Goal: Navigation & Orientation: Find specific page/section

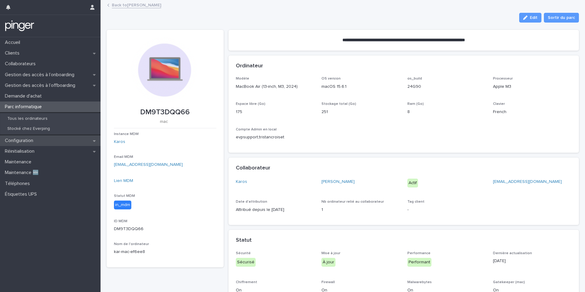
click at [20, 144] on div "Configuration" at bounding box center [50, 140] width 101 height 11
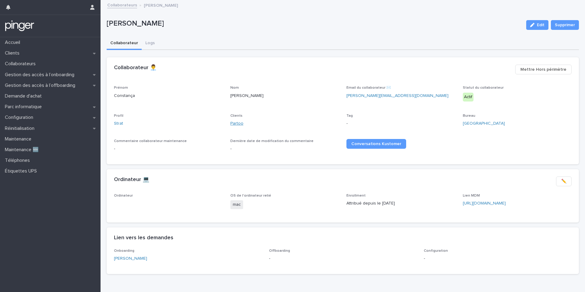
click at [238, 124] on link "Partoo" at bounding box center [236, 123] width 13 height 6
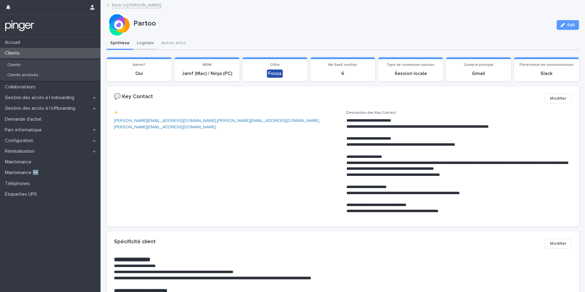
click at [143, 42] on button "Logiciels" at bounding box center [145, 43] width 24 height 13
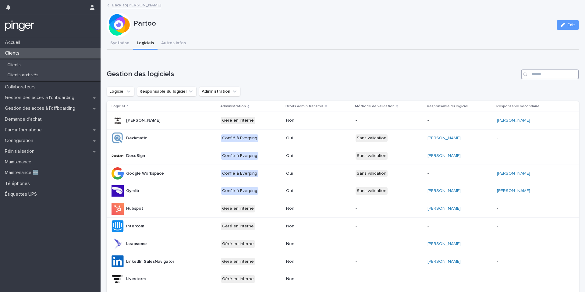
click at [549, 74] on input "Search" at bounding box center [550, 74] width 58 height 10
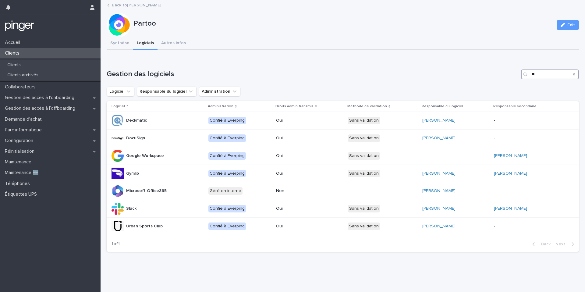
type input "*"
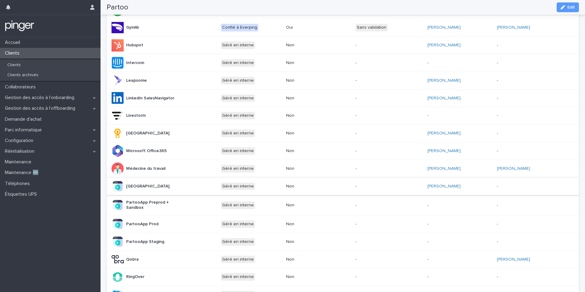
scroll to position [163, 0]
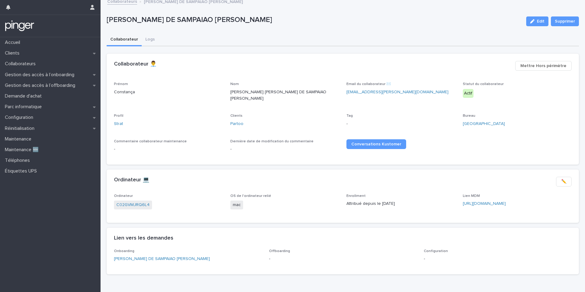
scroll to position [1, 0]
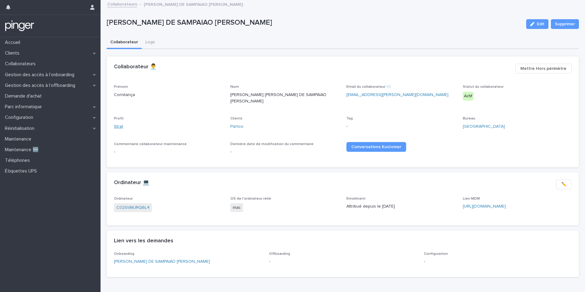
click at [118, 123] on link "Strat" at bounding box center [118, 126] width 9 height 6
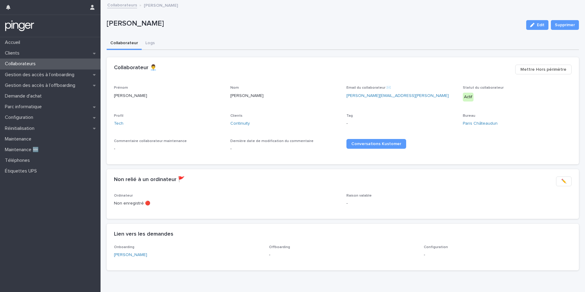
scroll to position [14, 0]
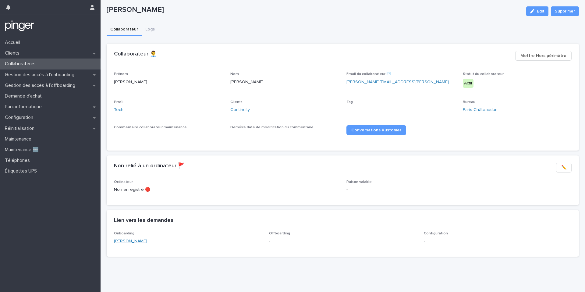
click at [135, 244] on link "Terrence Grandchamp" at bounding box center [130, 241] width 33 height 6
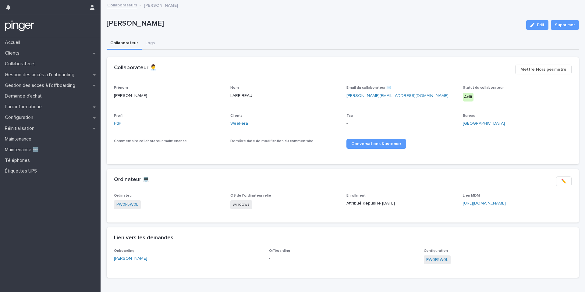
click at [127, 206] on link "PW0F5W0L" at bounding box center [127, 204] width 22 height 6
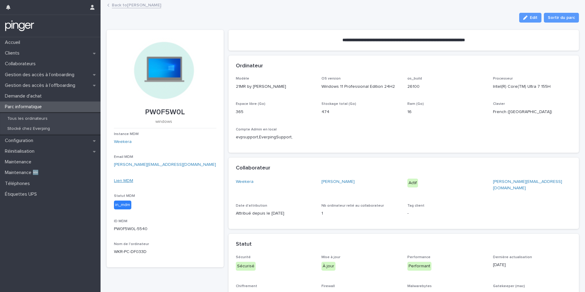
click at [127, 181] on link "Lien MDM" at bounding box center [123, 181] width 19 height 4
click at [135, 6] on link "Back to Cédric LARRIBEAU" at bounding box center [136, 4] width 49 height 7
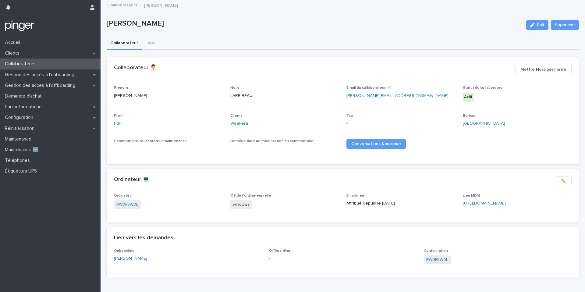
click at [117, 123] on link "PdP" at bounding box center [117, 123] width 7 height 6
click at [240, 123] on link "Weekera" at bounding box center [239, 123] width 18 height 6
click at [236, 123] on link "Weekera" at bounding box center [239, 123] width 18 height 6
click at [127, 122] on link "Support" at bounding box center [122, 123] width 16 height 6
click at [237, 123] on link "Weekera" at bounding box center [239, 123] width 18 height 6
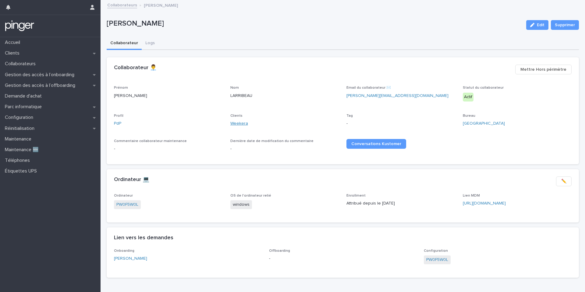
click at [246, 121] on link "Weekera" at bounding box center [239, 123] width 18 height 6
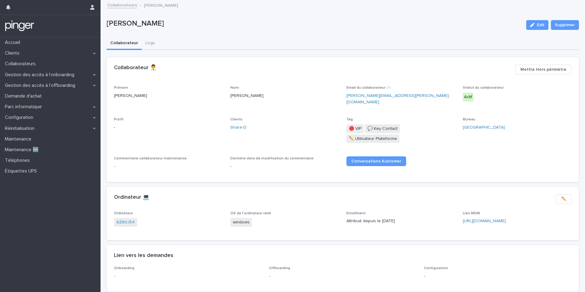
click at [128, 7] on link "Collaborateurs" at bounding box center [122, 4] width 30 height 7
click at [238, 119] on div "Clients Share-D" at bounding box center [284, 126] width 109 height 18
click at [238, 125] on link "Share-D" at bounding box center [238, 127] width 16 height 6
